Goal: Register for event/course: Sign up to attend an event or enroll in a course

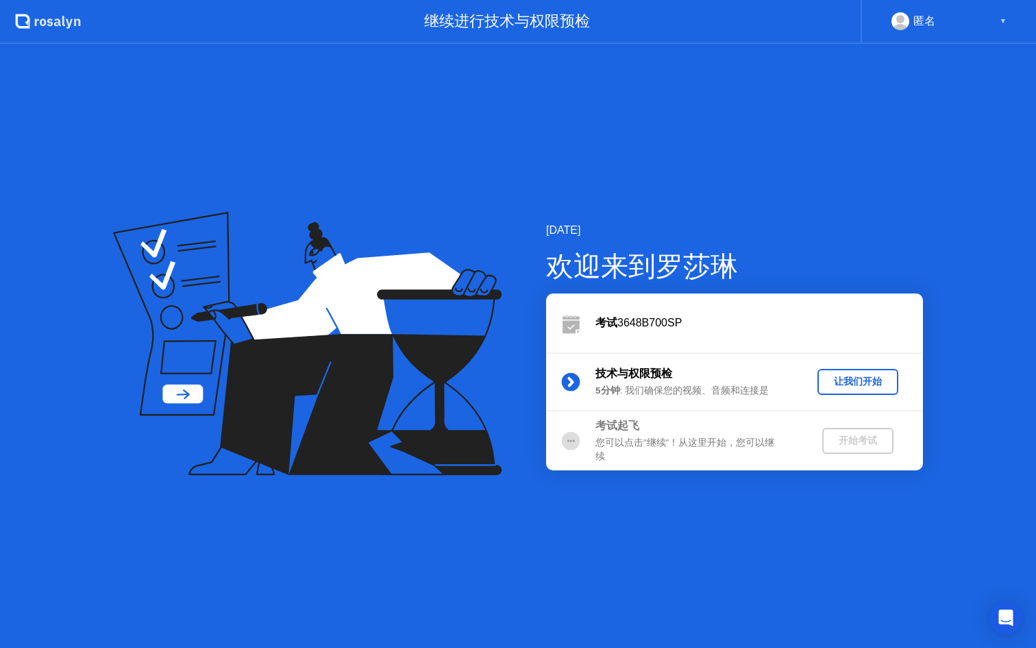
click at [842, 383] on div "让我们开始" at bounding box center [858, 381] width 70 height 13
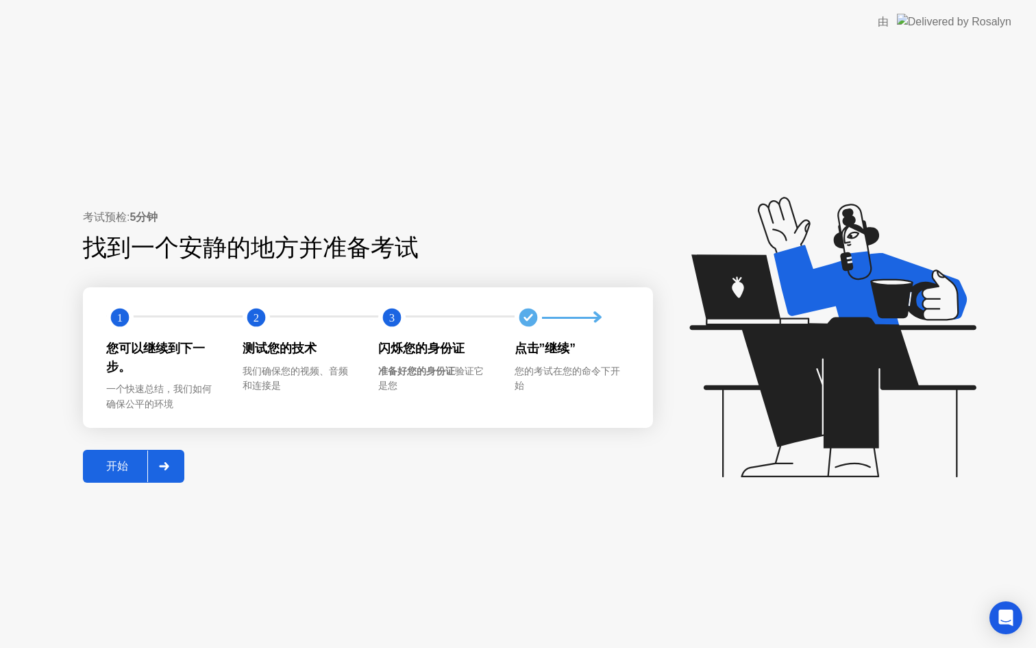
click at [132, 467] on div "开始" at bounding box center [117, 466] width 60 height 14
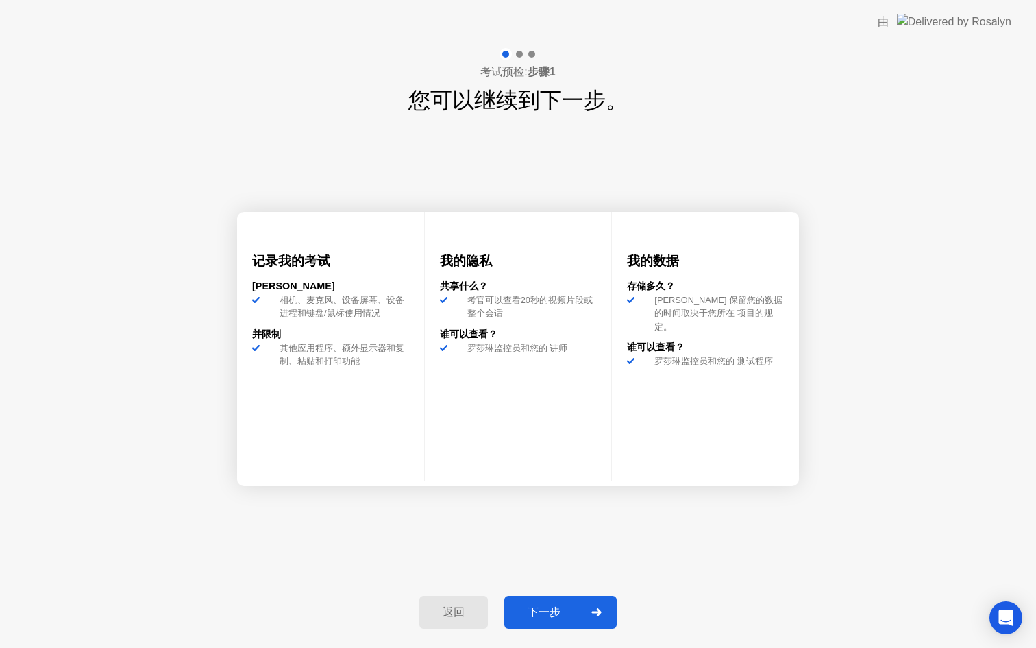
click at [551, 609] on div "下一步" at bounding box center [544, 612] width 71 height 14
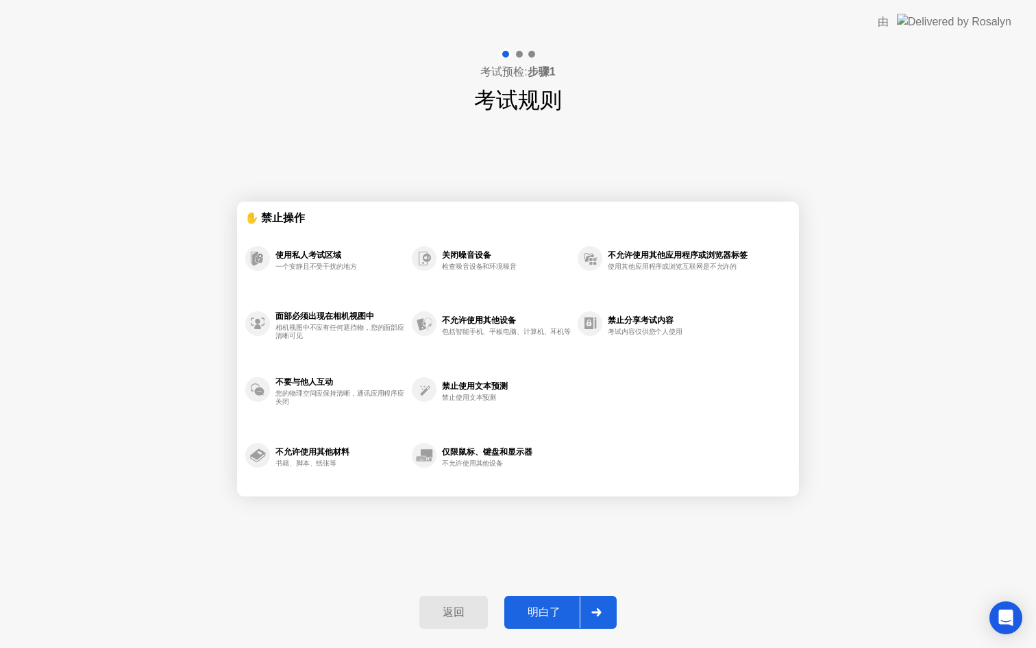
click at [559, 618] on div "明白了" at bounding box center [544, 612] width 71 height 14
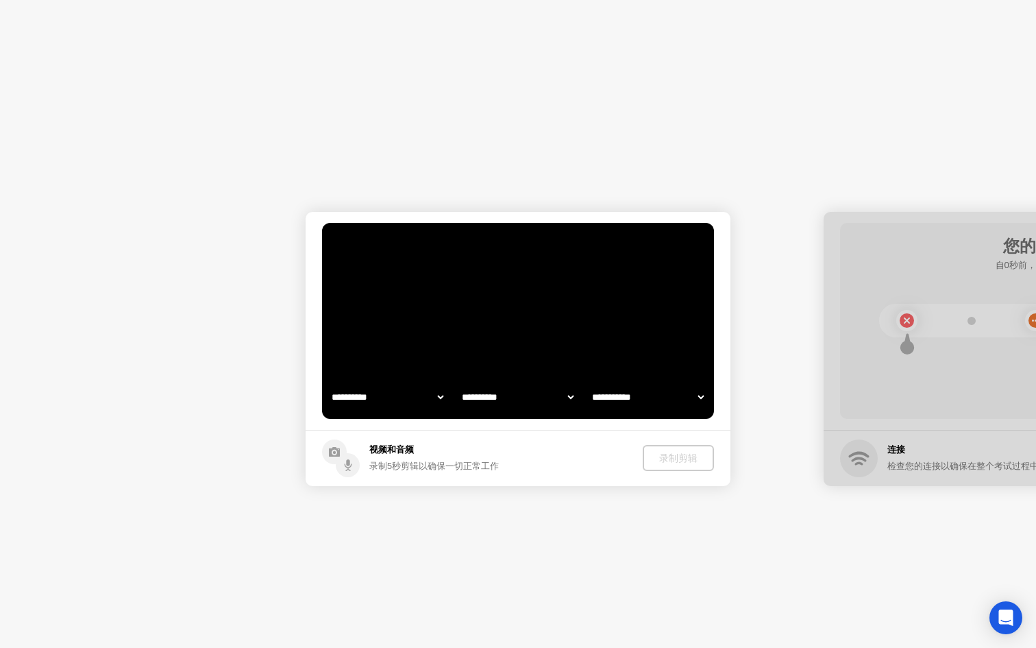
select select "**********"
select select "*******"
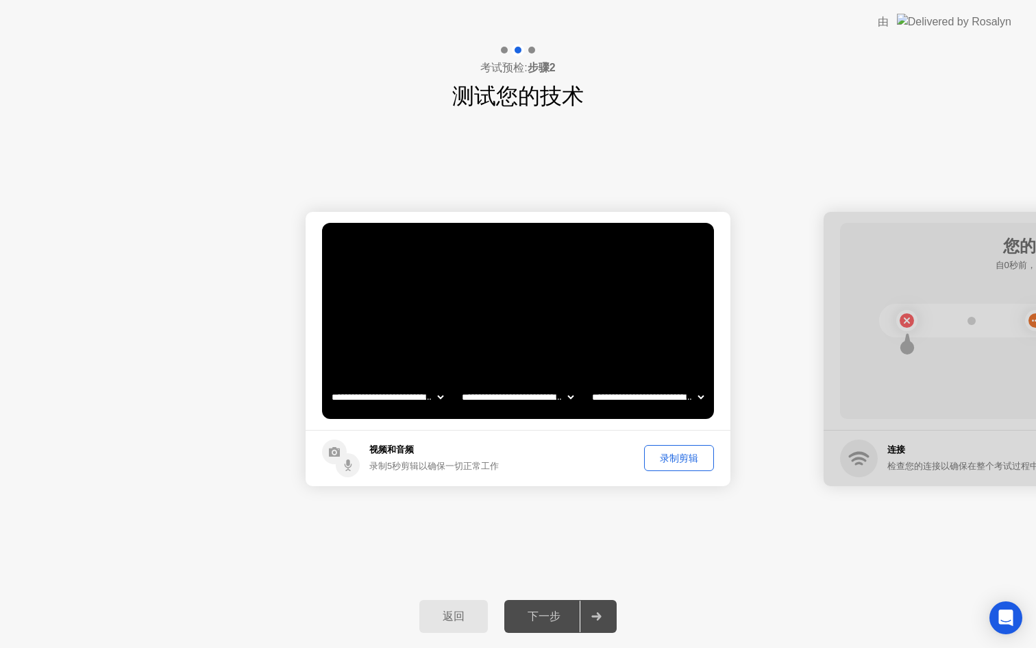
click at [597, 607] on div at bounding box center [596, 616] width 33 height 32
click at [683, 452] on div "录制剪辑" at bounding box center [679, 458] width 60 height 13
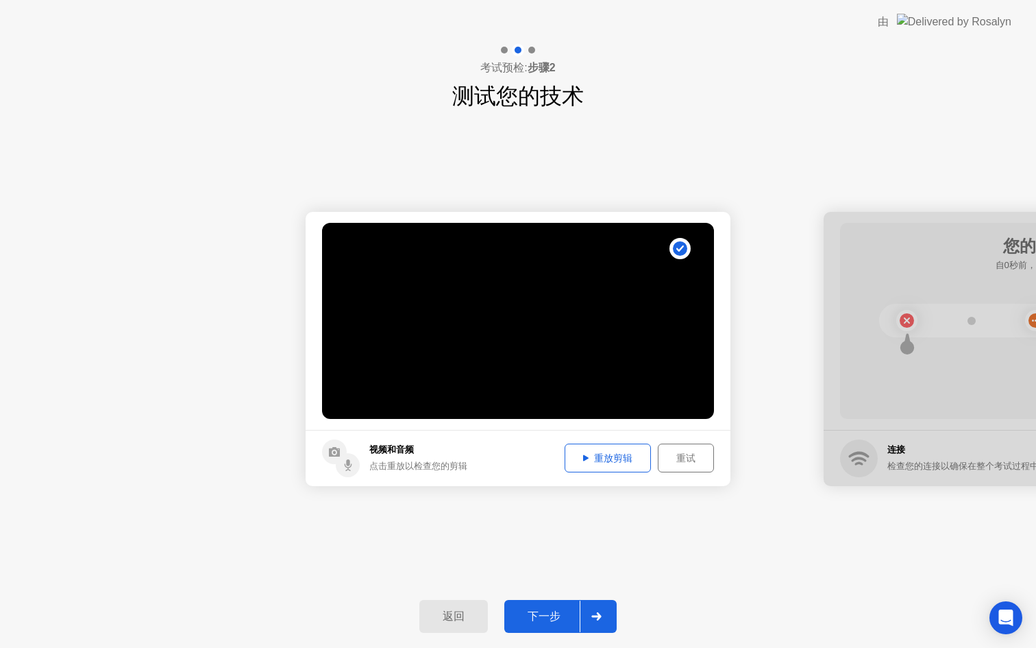
click at [940, 413] on div at bounding box center [1036, 349] width 425 height 274
click at [944, 413] on div at bounding box center [1036, 349] width 425 height 274
click at [567, 606] on button "下一步" at bounding box center [561, 616] width 112 height 33
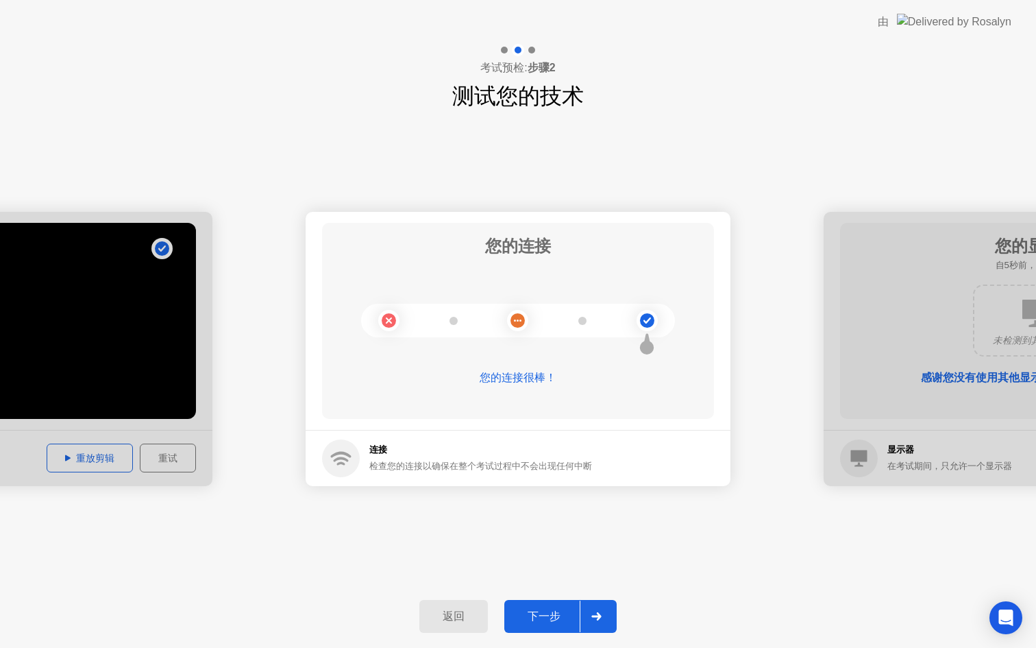
click at [572, 607] on button "下一步" at bounding box center [561, 616] width 112 height 33
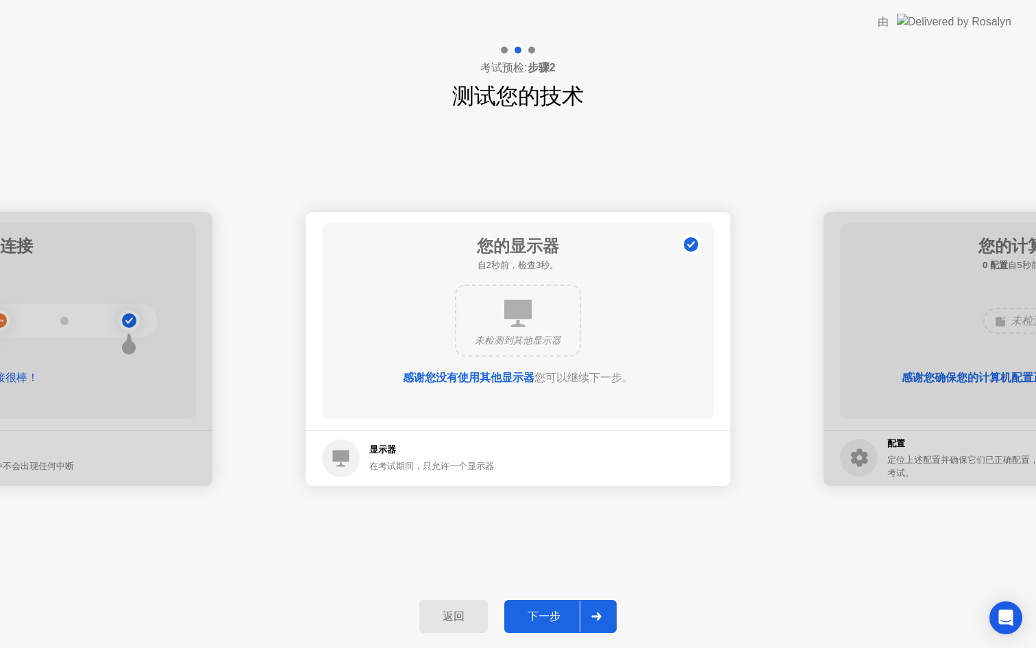
click at [581, 608] on div at bounding box center [596, 616] width 33 height 32
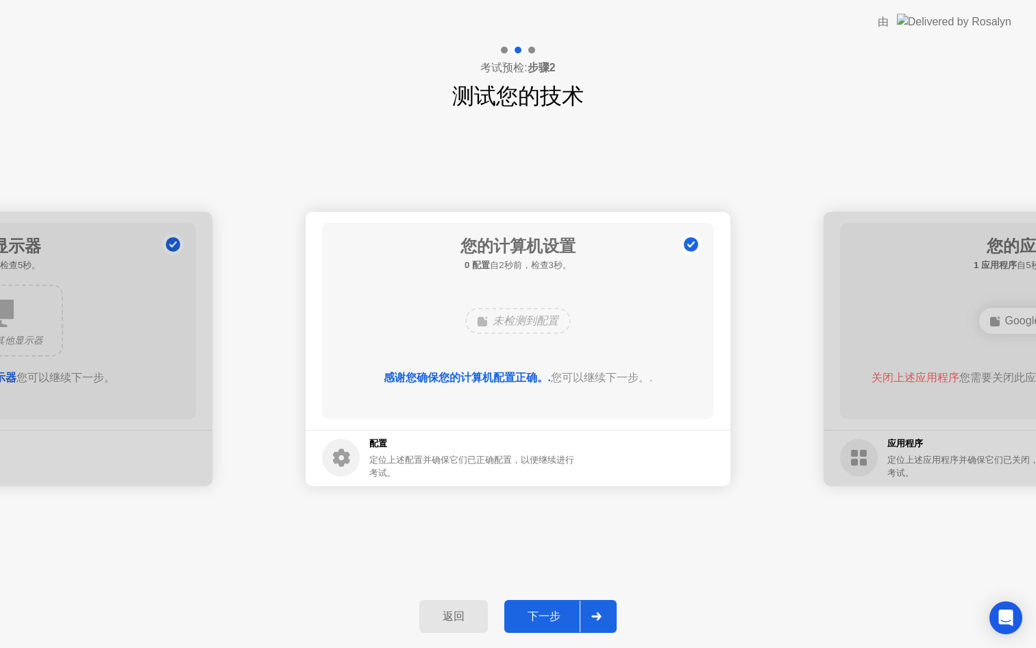
click at [574, 620] on div "下一步" at bounding box center [544, 616] width 71 height 14
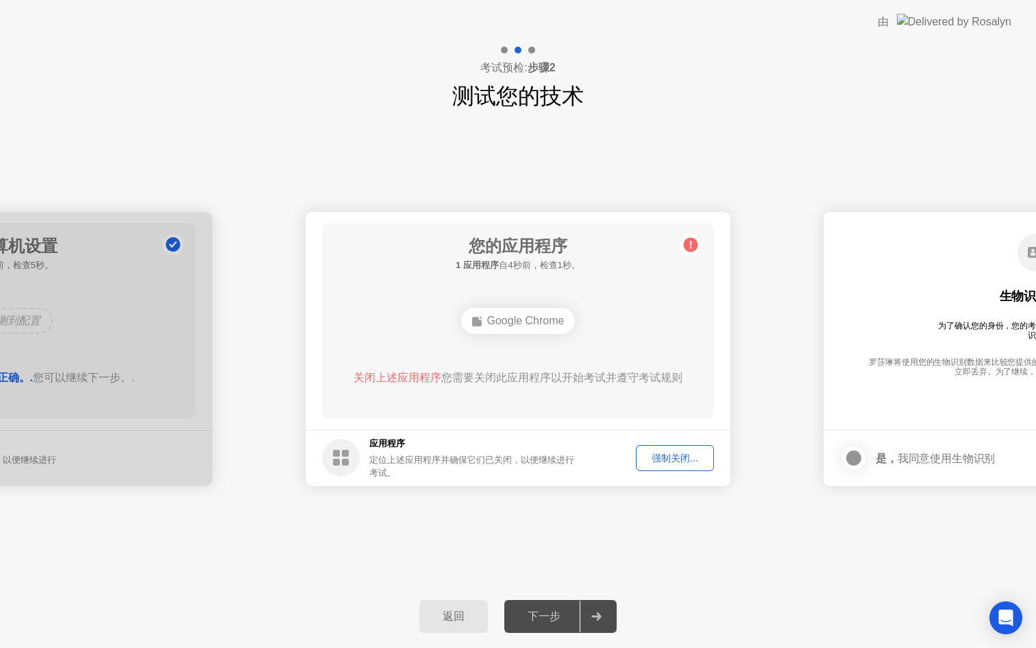
click at [674, 457] on div "强制关闭..." at bounding box center [675, 458] width 69 height 13
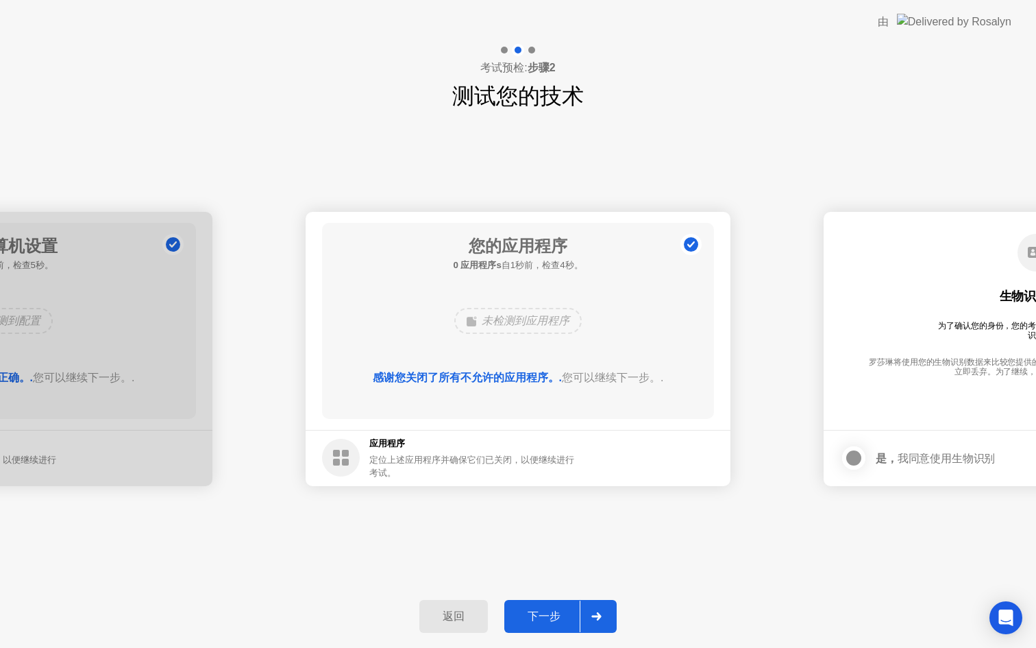
click at [574, 614] on div "下一步" at bounding box center [544, 616] width 71 height 14
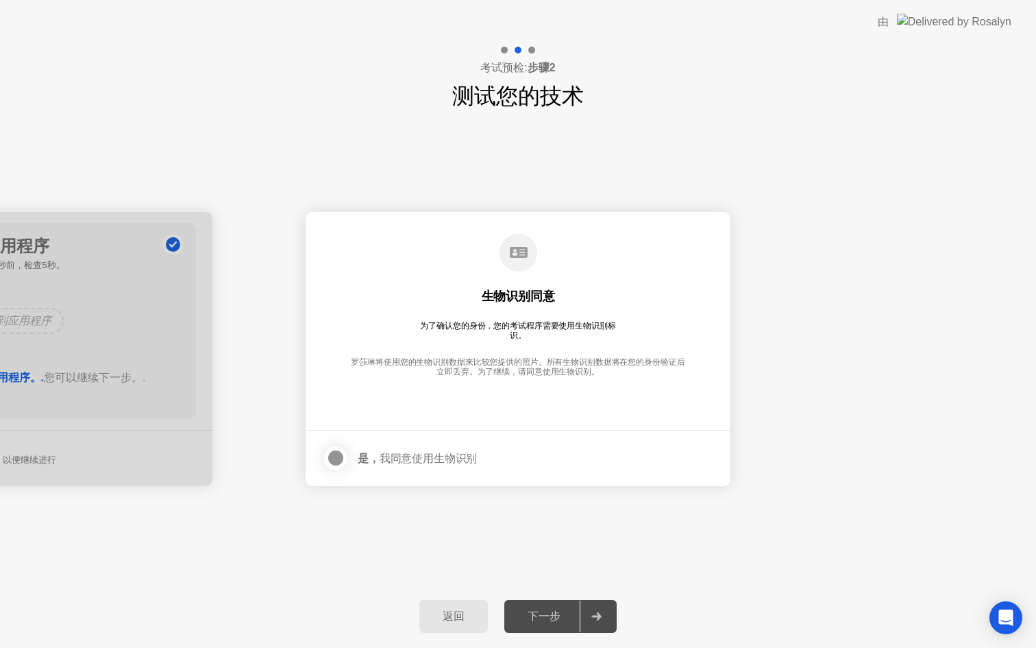
click at [339, 457] on div at bounding box center [336, 458] width 16 height 16
click at [587, 637] on div "返回 下一步" at bounding box center [518, 616] width 1036 height 63
click at [587, 627] on div at bounding box center [596, 616] width 33 height 32
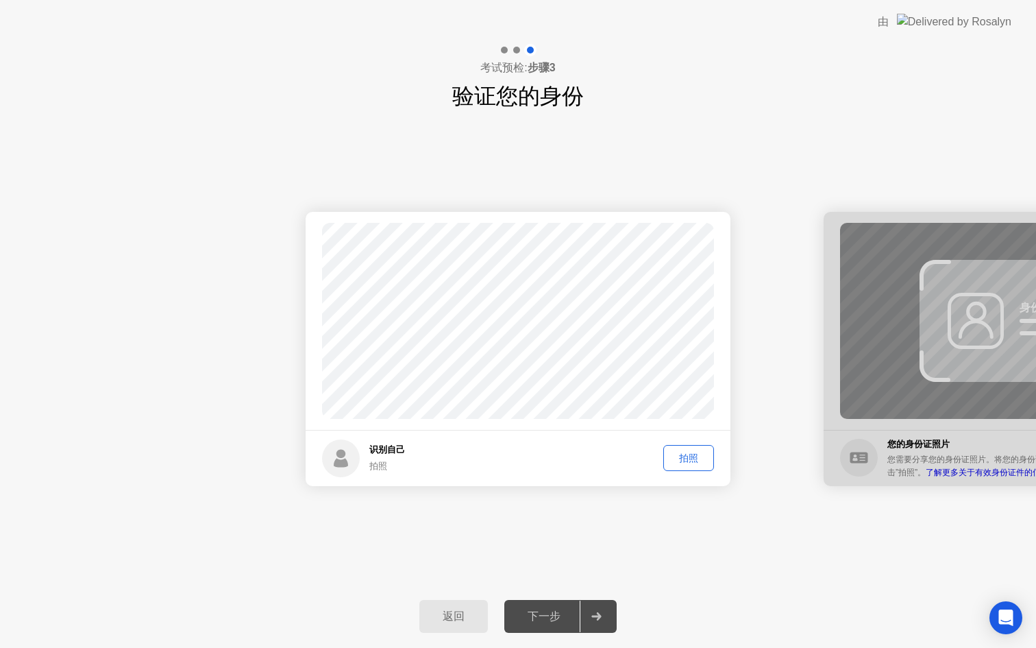
click at [685, 463] on div "拍照" at bounding box center [688, 458] width 41 height 13
click at [556, 614] on div "下一步" at bounding box center [544, 616] width 71 height 14
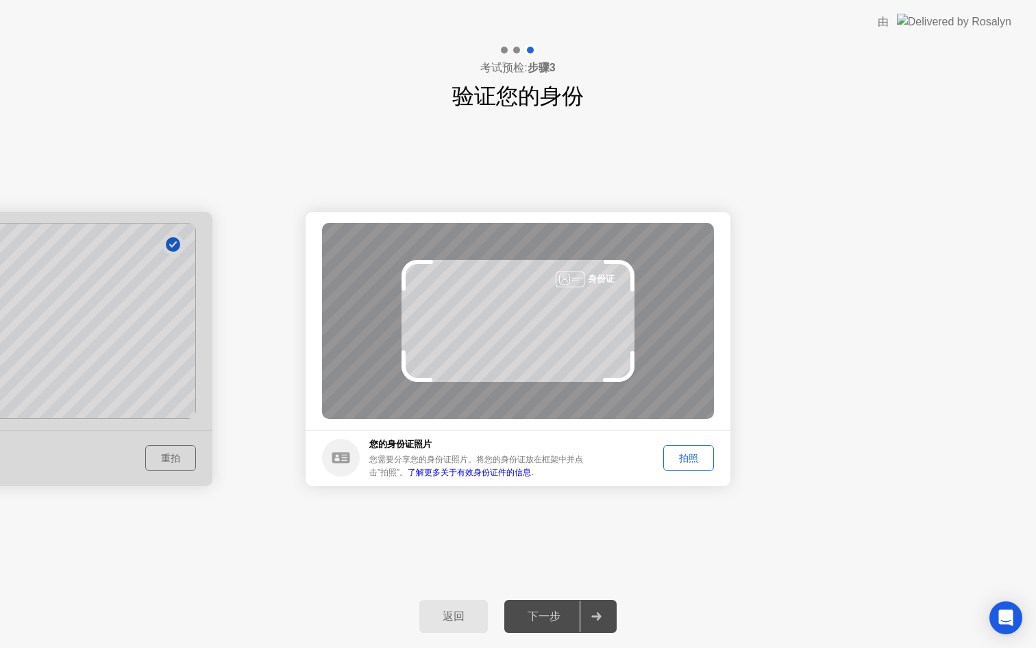
click at [687, 454] on div "拍照" at bounding box center [688, 458] width 41 height 13
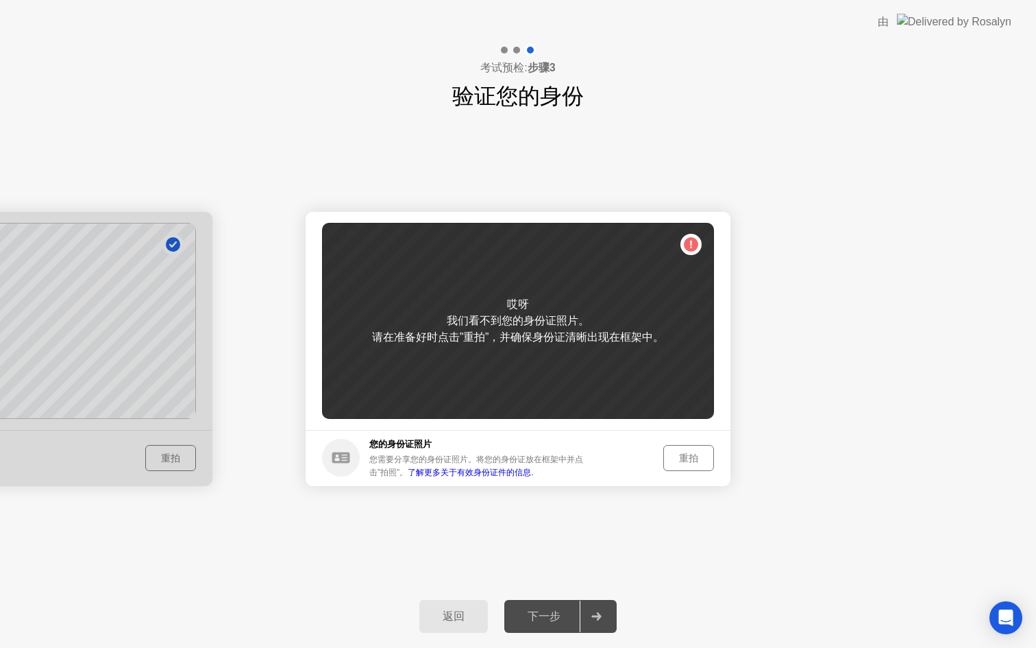
click at [669, 461] on div "重拍" at bounding box center [688, 458] width 41 height 13
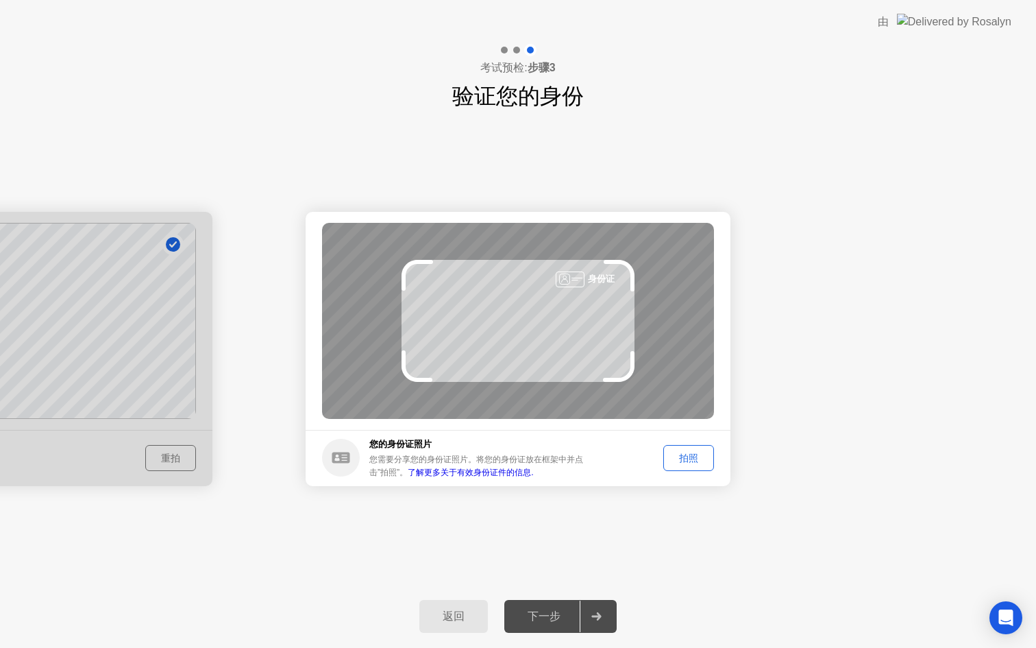
click at [692, 458] on div "拍照" at bounding box center [688, 458] width 41 height 13
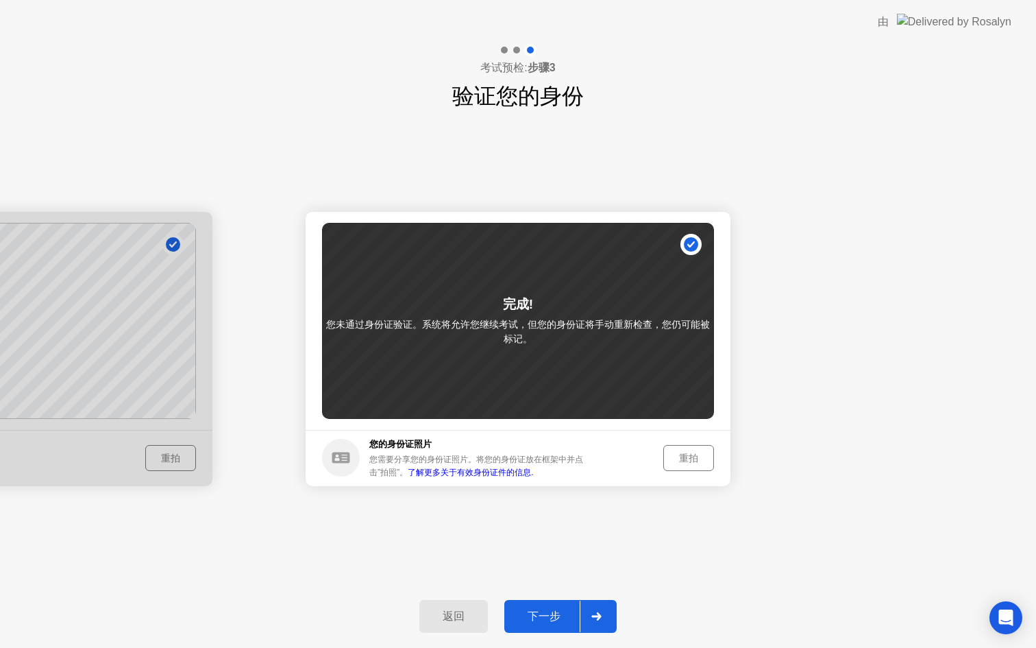
click at [543, 611] on div "下一步" at bounding box center [544, 616] width 71 height 14
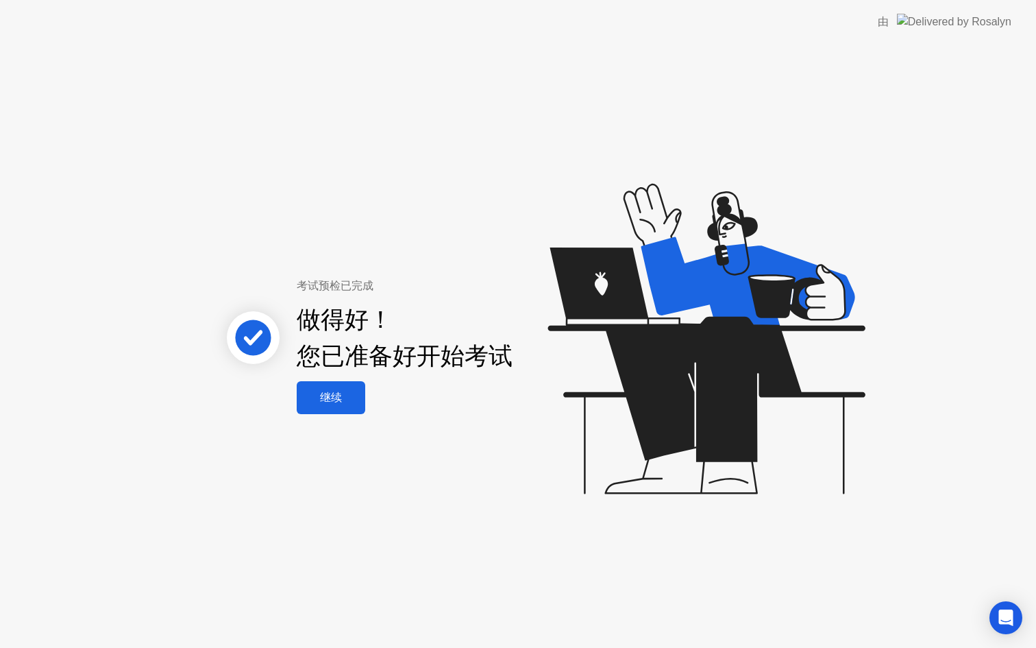
click at [337, 400] on div "继续" at bounding box center [331, 398] width 60 height 14
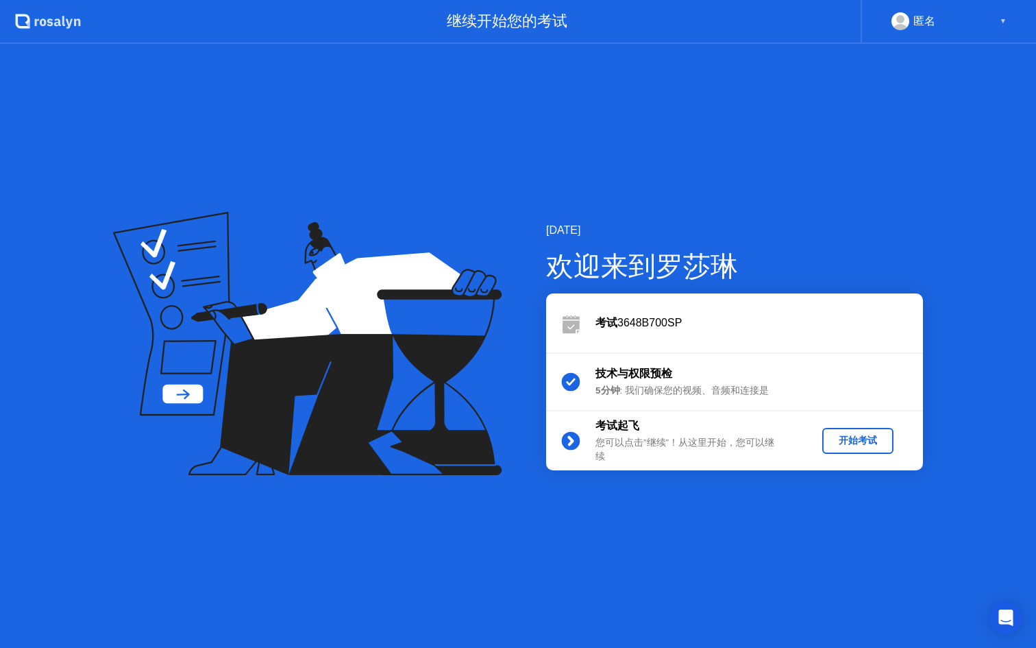
click at [842, 441] on div "开始考试" at bounding box center [858, 440] width 60 height 13
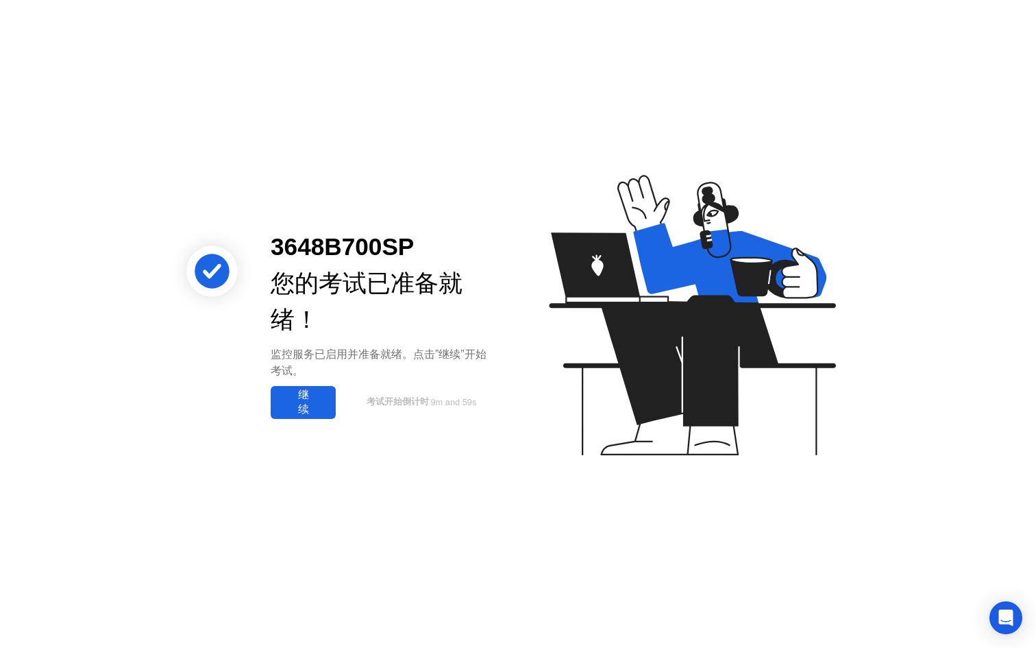
click at [302, 393] on div "继续" at bounding box center [303, 402] width 57 height 29
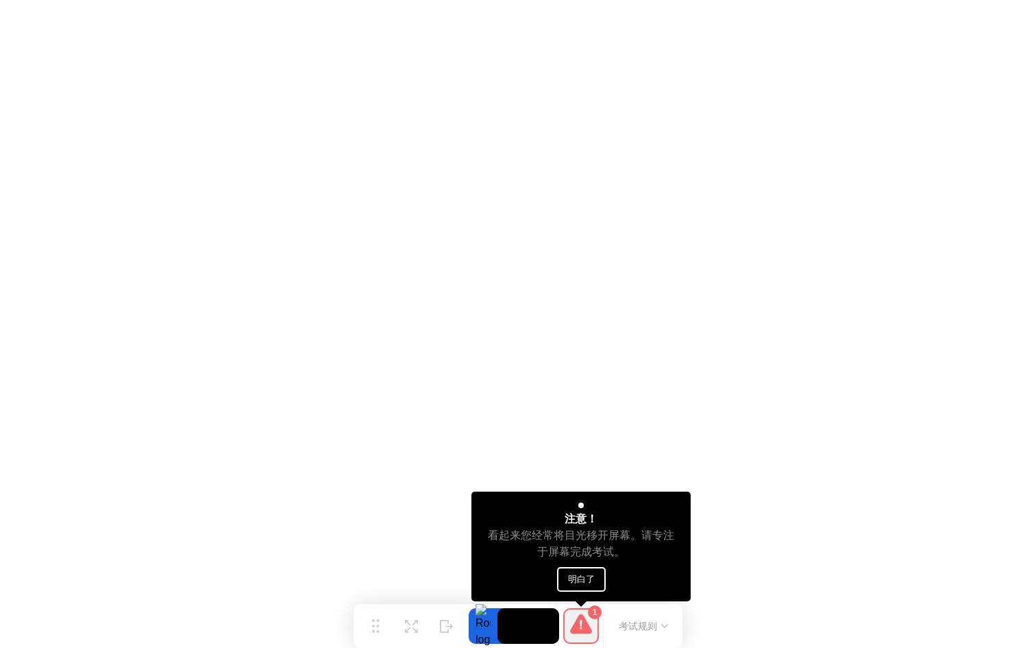
click at [580, 582] on button "明白了" at bounding box center [581, 579] width 49 height 25
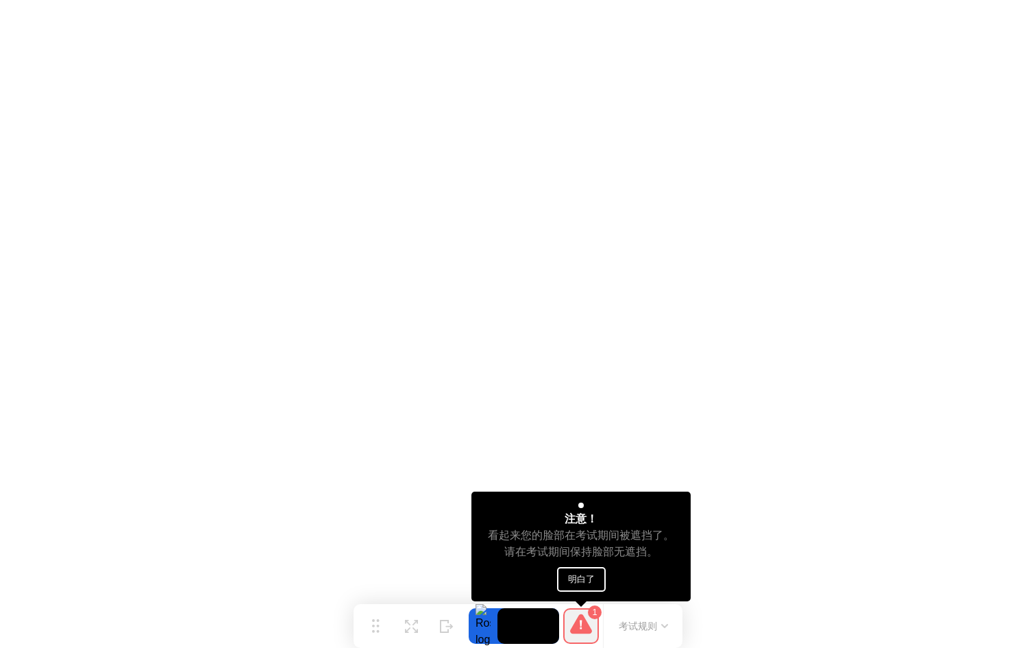
click at [594, 581] on button "明白了" at bounding box center [581, 579] width 49 height 25
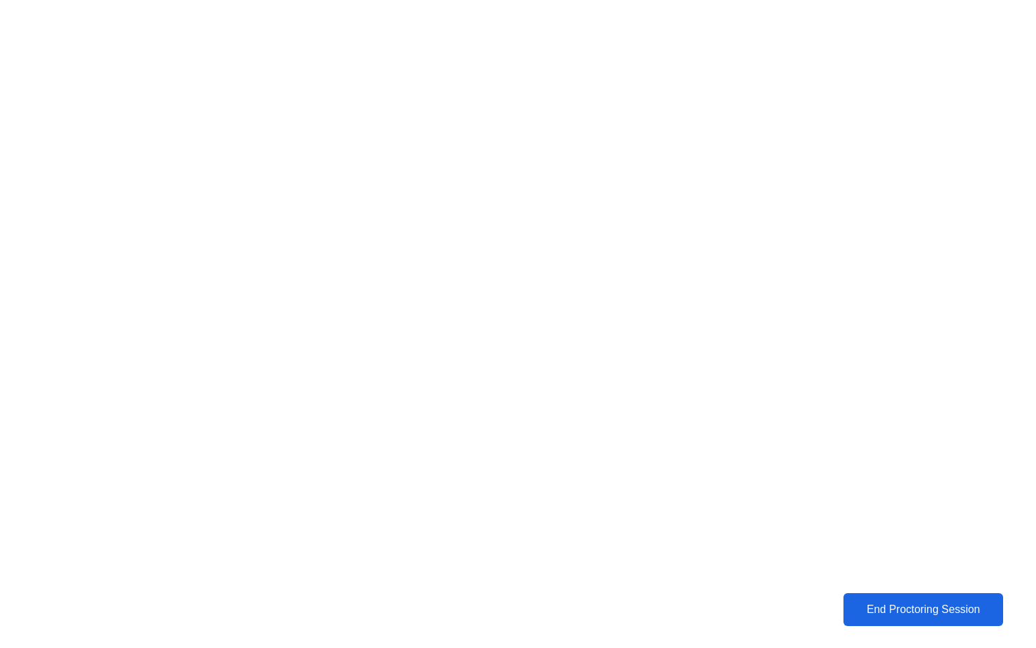
click at [910, 621] on button "End Proctoring Session" at bounding box center [923, 610] width 173 height 36
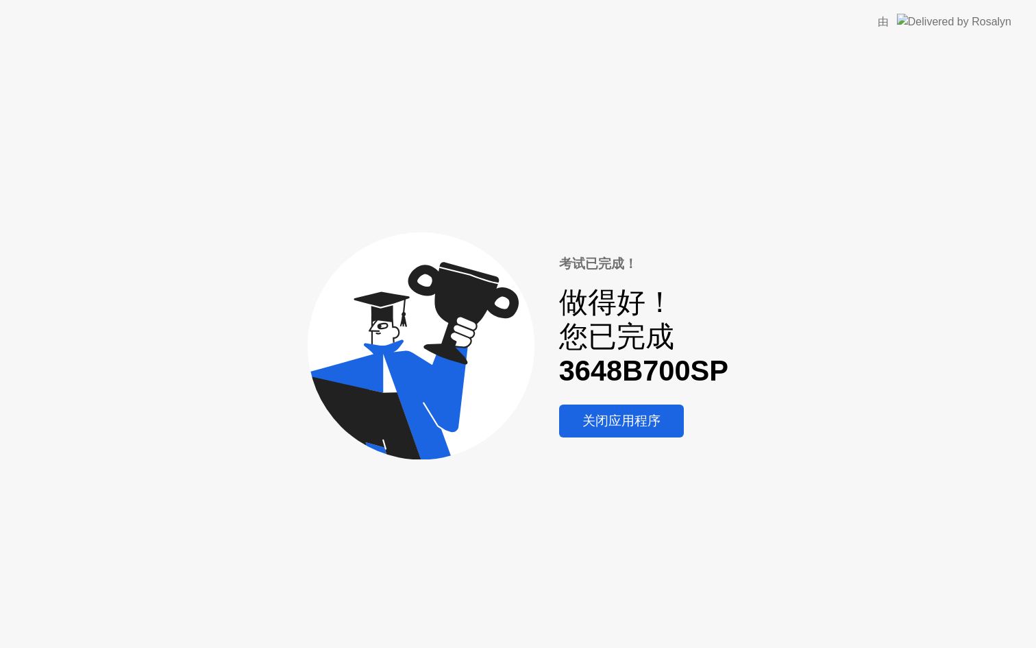
click at [636, 427] on div "关闭应用程序" at bounding box center [621, 421] width 117 height 18
